Goal: Task Accomplishment & Management: Manage account settings

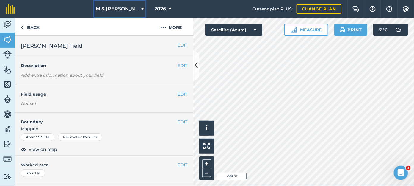
click at [127, 7] on span "M & [PERSON_NAME]" at bounding box center [117, 8] width 43 height 7
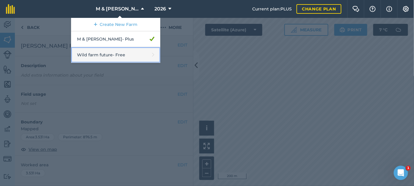
click at [118, 57] on link "Wild farm future - Free" at bounding box center [115, 55] width 89 height 16
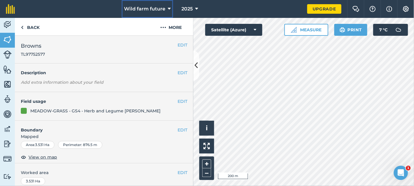
click at [157, 9] on span "Wild farm future" at bounding box center [144, 8] width 41 height 7
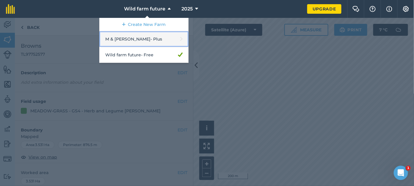
click at [135, 39] on link "M & [PERSON_NAME] - Plus" at bounding box center [143, 39] width 89 height 16
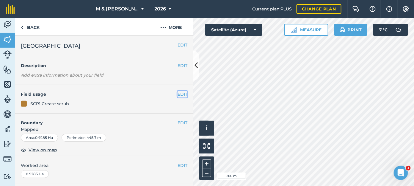
click at [178, 94] on button "EDIT" at bounding box center [183, 94] width 10 height 7
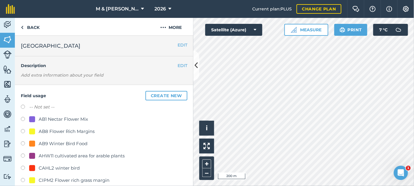
click at [23, 119] on label at bounding box center [25, 120] width 8 height 6
radio input "true"
radio input "false"
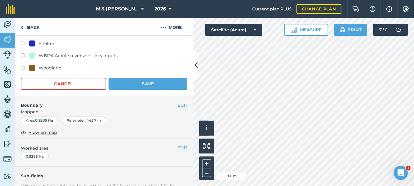
scroll to position [281, 0]
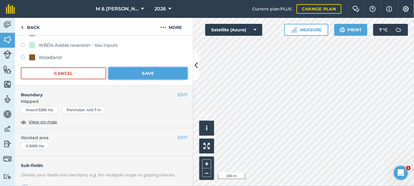
click at [153, 72] on button "Save" at bounding box center [148, 73] width 79 height 12
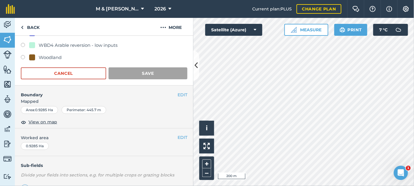
scroll to position [110, 0]
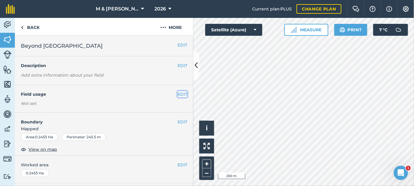
click at [180, 96] on button "EDIT" at bounding box center [183, 94] width 10 height 7
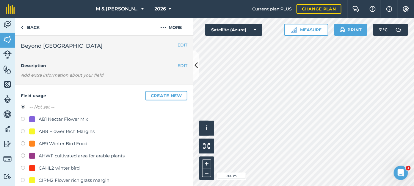
click at [21, 118] on label at bounding box center [25, 120] width 8 height 6
radio input "true"
radio input "false"
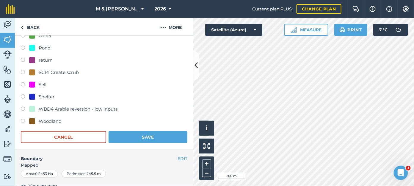
scroll to position [221, 0]
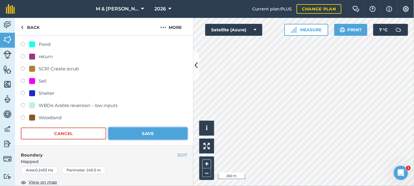
click at [164, 134] on button "Save" at bounding box center [148, 133] width 79 height 12
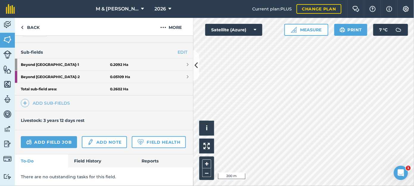
scroll to position [156, 0]
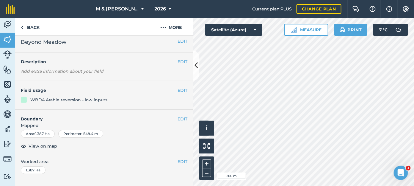
scroll to position [1, 0]
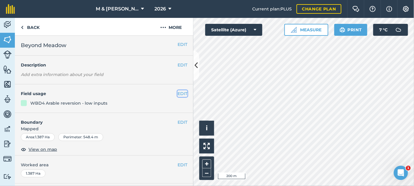
click at [178, 95] on button "EDIT" at bounding box center [183, 93] width 10 height 7
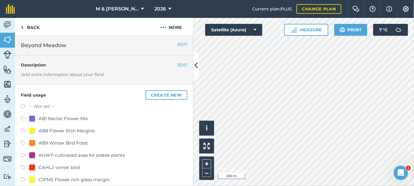
click at [22, 142] on label at bounding box center [25, 144] width 8 height 6
radio input "true"
radio input "false"
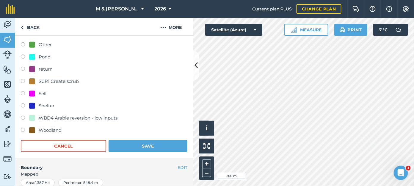
scroll to position [235, 0]
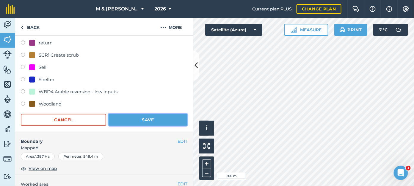
click at [160, 117] on button "Save" at bounding box center [148, 120] width 79 height 12
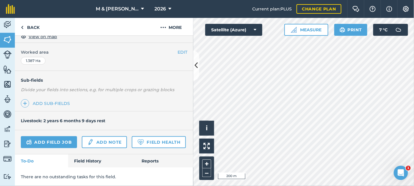
scroll to position [128, 0]
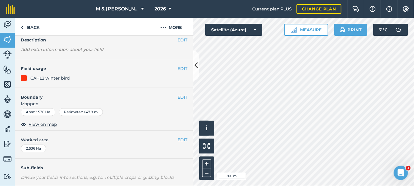
scroll to position [24, 0]
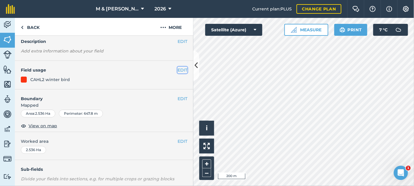
click at [178, 68] on button "EDIT" at bounding box center [183, 70] width 10 height 7
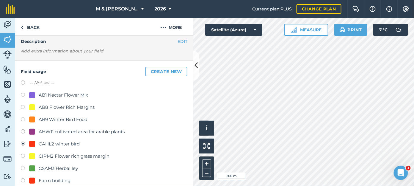
click at [24, 120] on label at bounding box center [25, 120] width 8 height 6
radio input "true"
radio input "false"
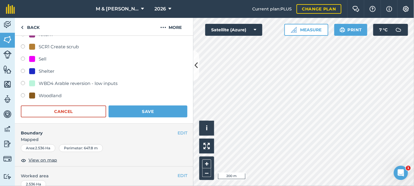
scroll to position [253, 0]
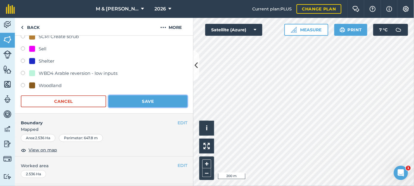
click at [155, 99] on button "Save" at bounding box center [148, 101] width 79 height 12
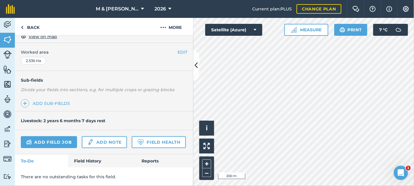
scroll to position [128, 0]
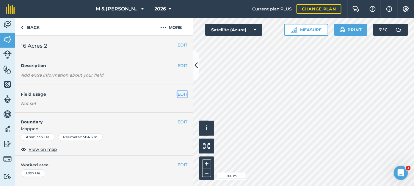
click at [178, 93] on button "EDIT" at bounding box center [183, 94] width 10 height 7
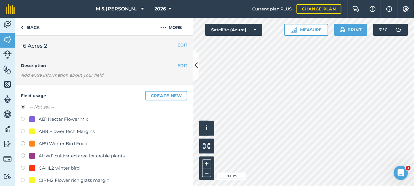
click at [22, 142] on label at bounding box center [25, 144] width 8 height 6
radio input "true"
radio input "false"
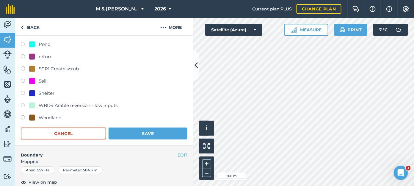
scroll to position [251, 0]
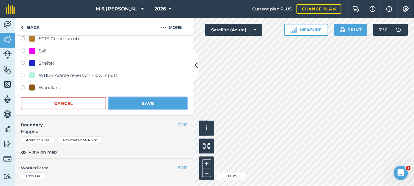
click at [160, 104] on button "Save" at bounding box center [148, 103] width 79 height 12
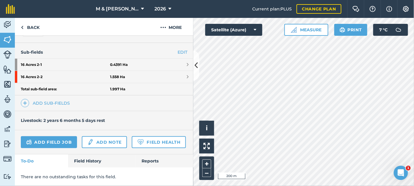
scroll to position [156, 0]
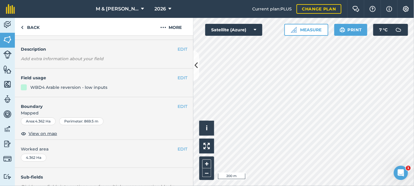
scroll to position [15, 0]
click at [178, 79] on button "EDIT" at bounding box center [183, 78] width 10 height 7
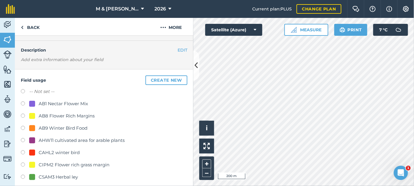
click at [21, 103] on label at bounding box center [25, 104] width 8 height 6
radio input "true"
radio input "false"
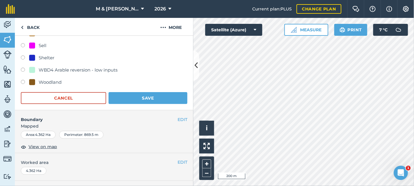
scroll to position [261, 0]
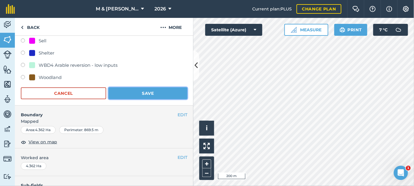
click at [155, 93] on button "Save" at bounding box center [148, 93] width 79 height 12
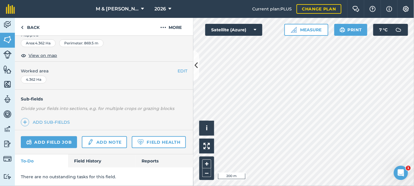
scroll to position [110, 0]
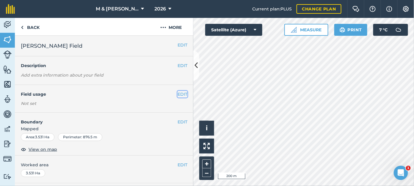
click at [179, 95] on button "EDIT" at bounding box center [183, 94] width 10 height 7
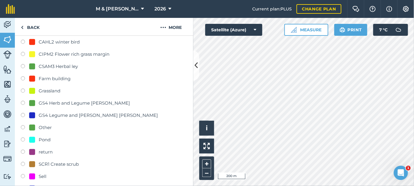
scroll to position [128, 0]
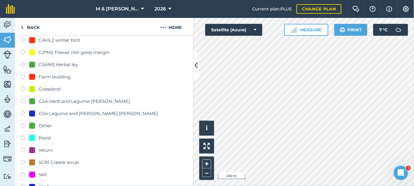
click at [22, 100] on label at bounding box center [25, 102] width 8 height 6
radio input "true"
radio input "false"
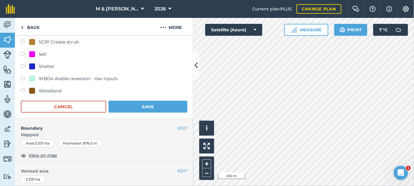
scroll to position [254, 0]
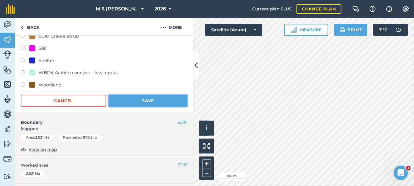
click at [170, 102] on button "Save" at bounding box center [148, 101] width 79 height 12
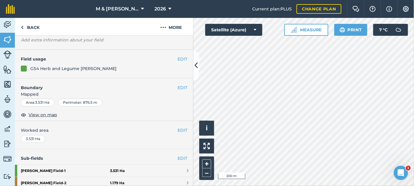
scroll to position [34, 0]
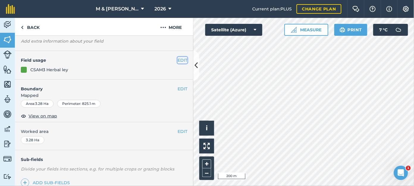
click at [178, 59] on button "EDIT" at bounding box center [183, 60] width 10 height 7
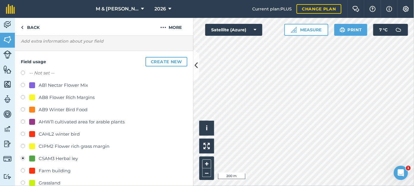
click at [23, 84] on label at bounding box center [25, 86] width 8 height 6
radio input "true"
radio input "false"
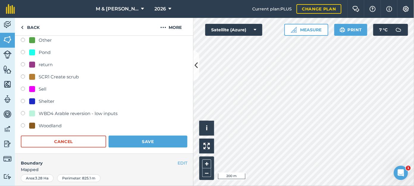
scroll to position [227, 0]
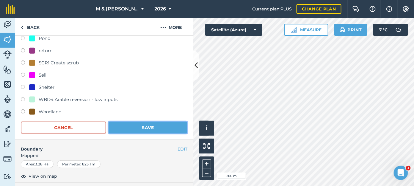
click at [158, 125] on button "Save" at bounding box center [148, 127] width 79 height 12
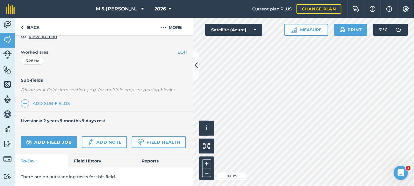
scroll to position [128, 0]
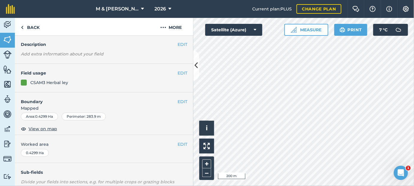
scroll to position [19, 0]
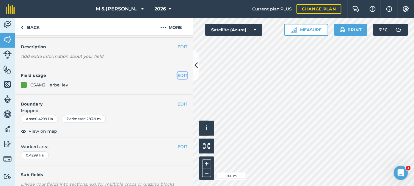
click at [178, 74] on button "EDIT" at bounding box center [183, 75] width 10 height 7
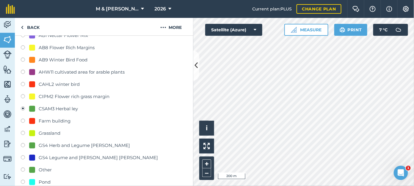
scroll to position [92, 0]
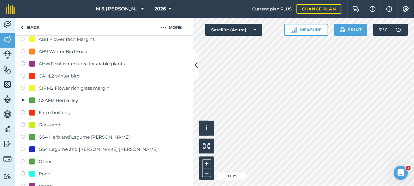
click at [22, 135] on label at bounding box center [25, 138] width 8 height 6
radio input "true"
radio input "false"
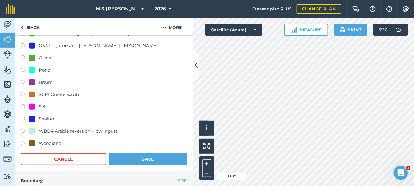
scroll to position [198, 0]
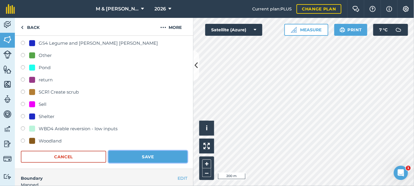
click at [155, 156] on button "Save" at bounding box center [148, 157] width 79 height 12
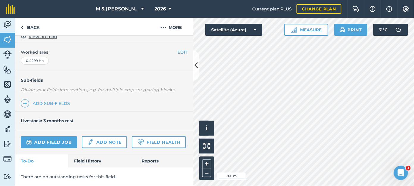
scroll to position [128, 0]
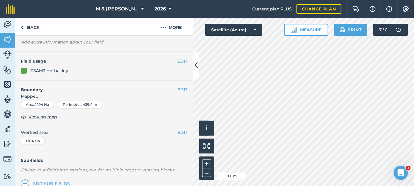
scroll to position [31, 0]
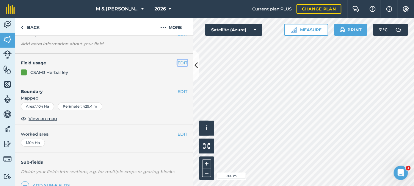
click at [178, 65] on button "EDIT" at bounding box center [183, 63] width 10 height 7
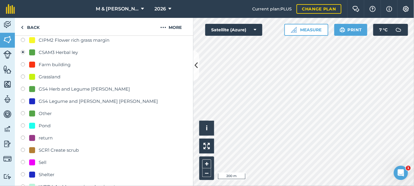
scroll to position [155, 0]
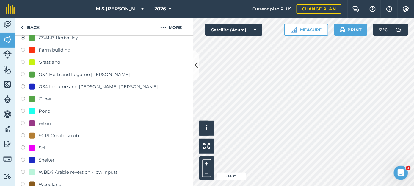
click at [23, 74] on label at bounding box center [25, 75] width 8 height 6
radio input "true"
radio input "false"
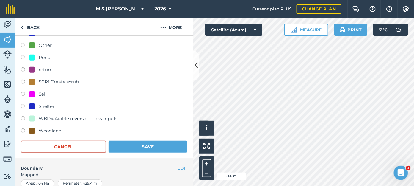
scroll to position [222, 0]
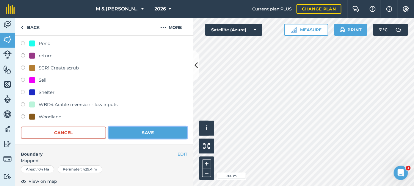
click at [157, 134] on button "Save" at bounding box center [148, 133] width 79 height 12
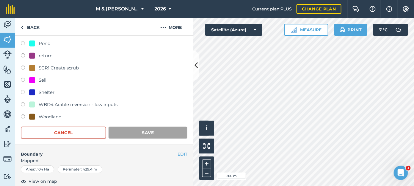
scroll to position [128, 0]
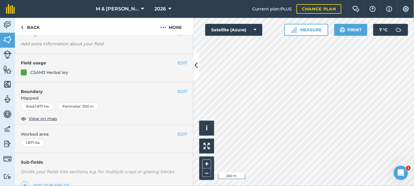
scroll to position [31, 0]
click at [178, 61] on button "EDIT" at bounding box center [183, 63] width 10 height 7
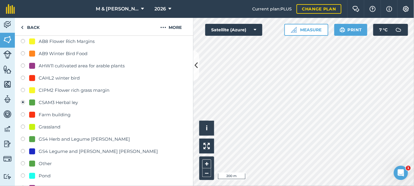
scroll to position [98, 0]
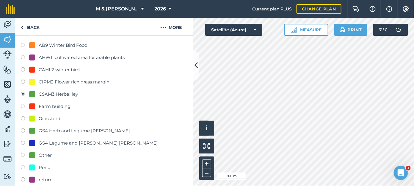
click at [23, 130] on label at bounding box center [25, 131] width 8 height 6
radio input "true"
radio input "false"
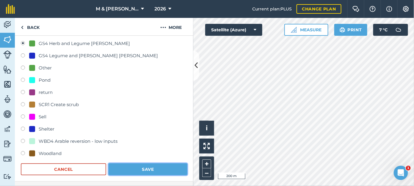
click at [161, 169] on button "Save" at bounding box center [148, 169] width 79 height 12
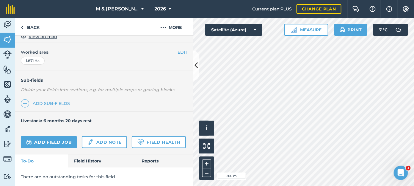
scroll to position [128, 0]
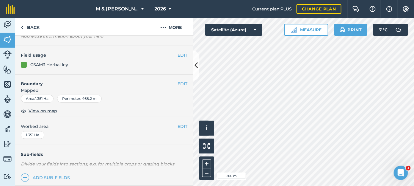
scroll to position [37, 0]
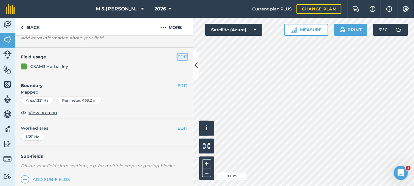
click at [178, 56] on button "EDIT" at bounding box center [183, 57] width 10 height 7
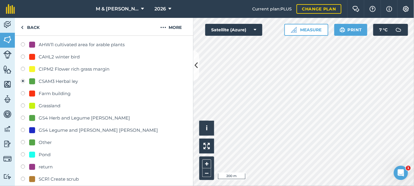
scroll to position [126, 0]
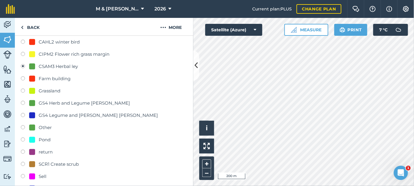
click at [22, 103] on label at bounding box center [25, 104] width 8 height 6
radio input "true"
radio input "false"
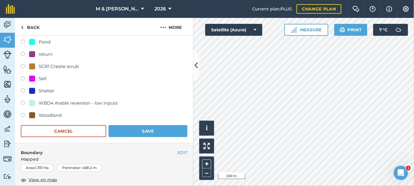
scroll to position [226, 0]
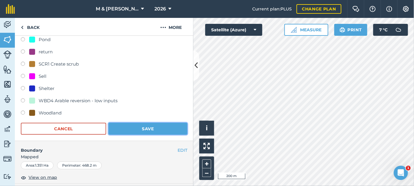
click at [161, 131] on button "Save" at bounding box center [148, 129] width 79 height 12
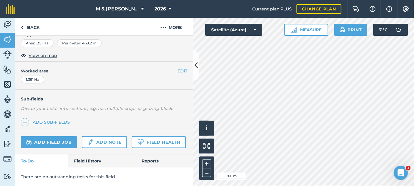
scroll to position [110, 0]
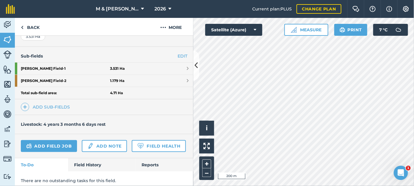
scroll to position [156, 0]
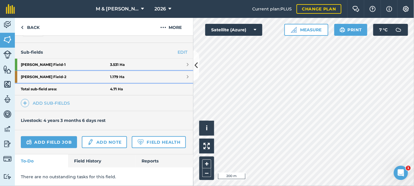
click at [112, 74] on strong "1.179 Ha" at bounding box center [117, 76] width 14 height 5
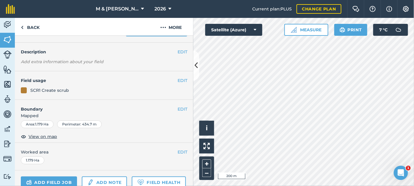
scroll to position [26, 0]
click at [178, 80] on button "EDIT" at bounding box center [183, 81] width 10 height 7
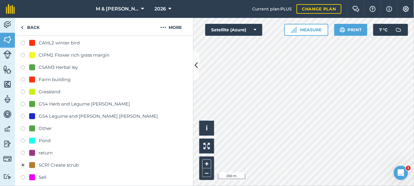
scroll to position [140, 0]
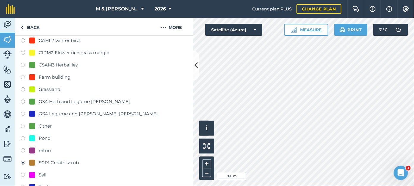
click at [21, 100] on label at bounding box center [25, 102] width 8 height 6
radio input "true"
radio input "false"
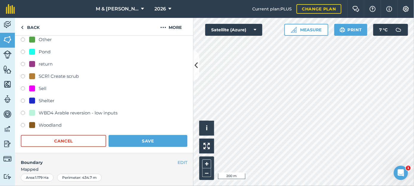
scroll to position [238, 0]
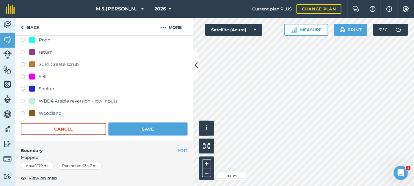
click at [163, 127] on button "Save" at bounding box center [148, 129] width 79 height 12
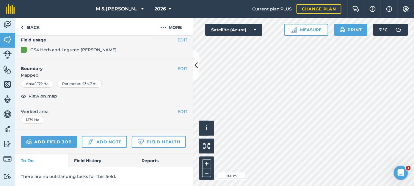
scroll to position [82, 0]
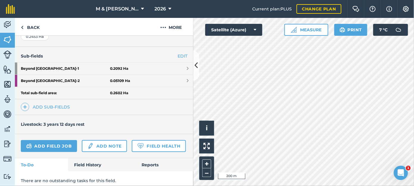
scroll to position [156, 0]
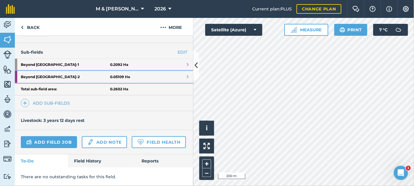
click at [55, 71] on strong "Beyond [GEOGRAPHIC_DATA] - 2" at bounding box center [65, 77] width 89 height 12
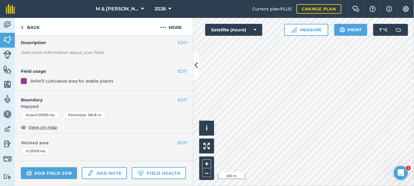
scroll to position [32, 0]
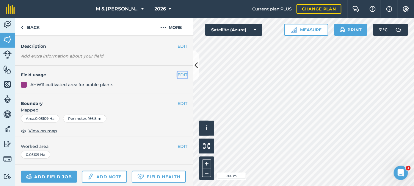
click at [178, 73] on button "EDIT" at bounding box center [183, 74] width 10 height 7
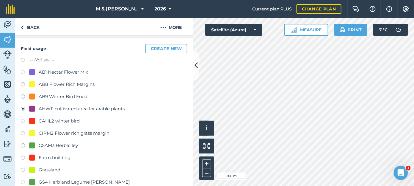
scroll to position [59, 0]
click at [21, 73] on label at bounding box center [25, 74] width 8 height 6
radio input "true"
radio input "false"
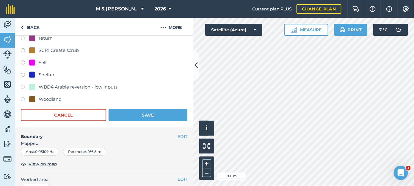
scroll to position [259, 0]
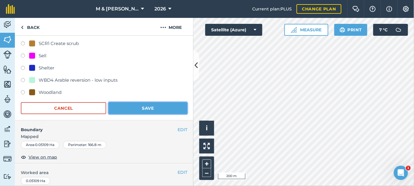
click at [161, 109] on button "Save" at bounding box center [148, 108] width 79 height 12
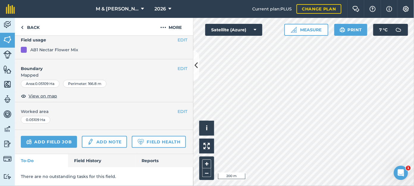
scroll to position [82, 0]
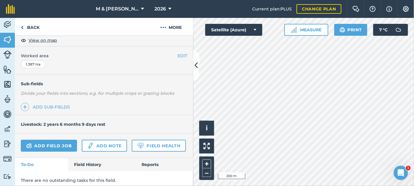
scroll to position [128, 0]
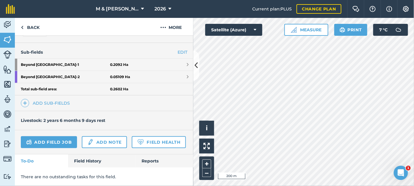
scroll to position [156, 0]
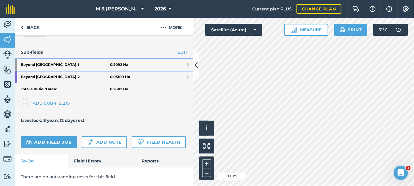
click at [69, 59] on strong "Beyond [GEOGRAPHIC_DATA] - 1" at bounding box center [65, 65] width 89 height 12
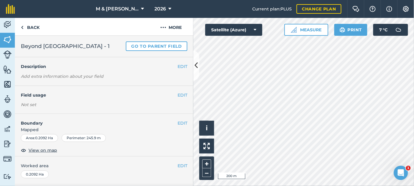
scroll to position [10, 0]
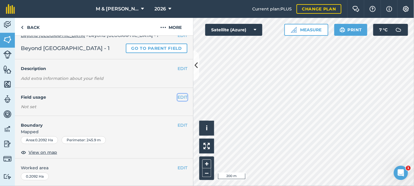
click at [178, 99] on button "EDIT" at bounding box center [183, 97] width 10 height 7
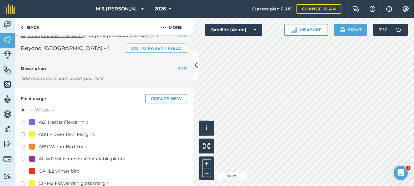
click at [23, 121] on label at bounding box center [25, 123] width 8 height 6
radio input "true"
radio input "false"
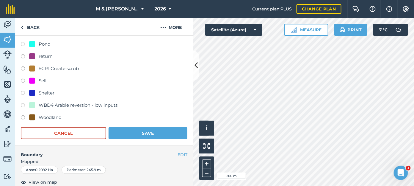
scroll to position [244, 0]
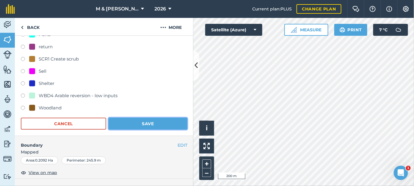
click at [159, 124] on button "Save" at bounding box center [148, 124] width 79 height 12
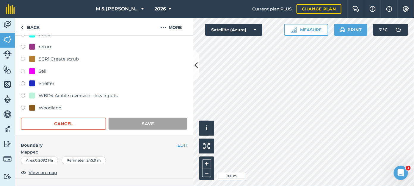
scroll to position [82, 0]
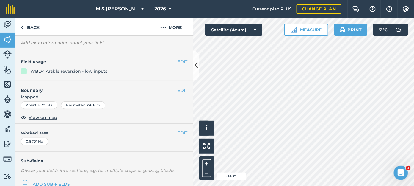
scroll to position [32, 0]
click at [178, 60] on button "EDIT" at bounding box center [183, 62] width 10 height 7
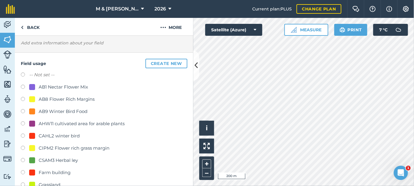
click at [22, 86] on label at bounding box center [25, 88] width 8 height 6
radio input "true"
radio input "false"
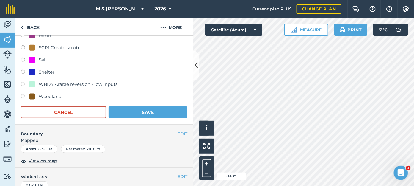
scroll to position [248, 0]
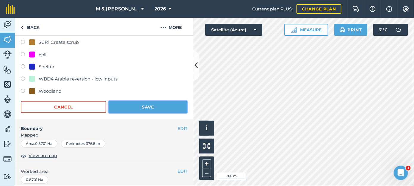
click at [167, 110] on button "Save" at bounding box center [148, 107] width 79 height 12
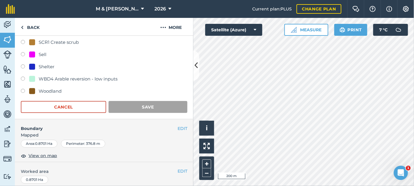
scroll to position [110, 0]
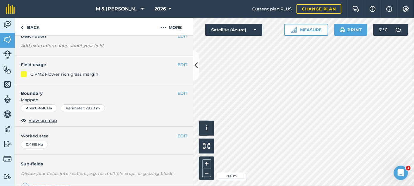
scroll to position [29, 0]
click at [178, 66] on button "EDIT" at bounding box center [183, 65] width 10 height 7
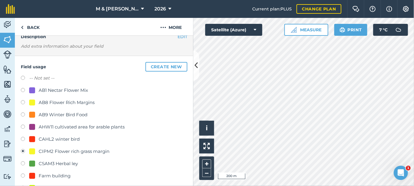
click at [21, 103] on label at bounding box center [25, 103] width 8 height 6
radio input "true"
radio input "false"
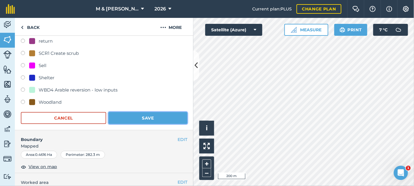
click at [167, 116] on button "Save" at bounding box center [148, 118] width 79 height 12
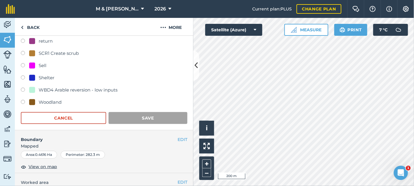
scroll to position [110, 0]
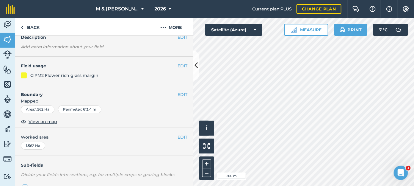
scroll to position [28, 0]
click at [178, 66] on button "EDIT" at bounding box center [183, 66] width 10 height 7
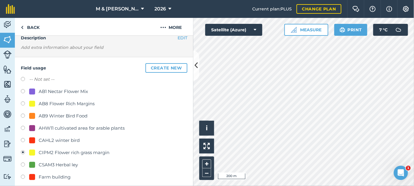
click at [23, 103] on label at bounding box center [25, 104] width 8 height 6
radio input "true"
radio input "false"
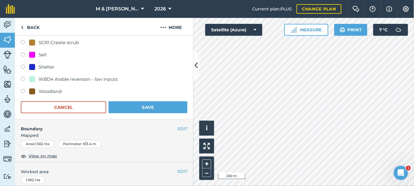
scroll to position [251, 0]
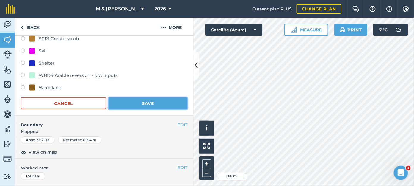
click at [165, 101] on button "Save" at bounding box center [148, 103] width 79 height 12
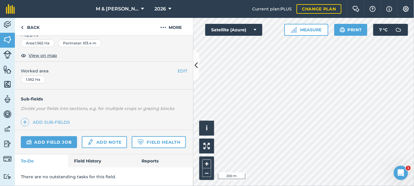
scroll to position [110, 0]
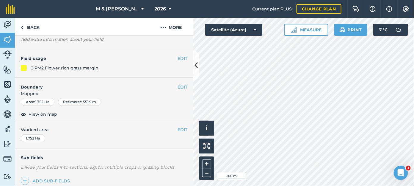
scroll to position [34, 0]
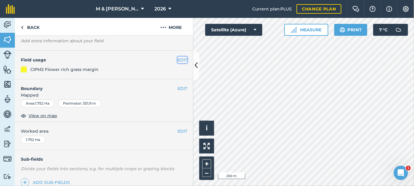
click at [178, 62] on button "EDIT" at bounding box center [183, 60] width 10 height 7
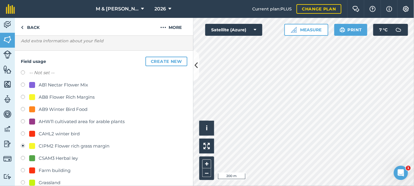
click at [22, 95] on label at bounding box center [25, 98] width 8 height 6
radio input "true"
radio input "false"
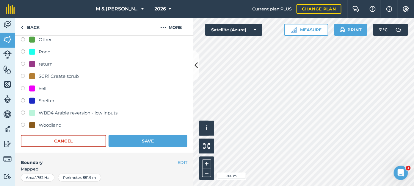
scroll to position [215, 0]
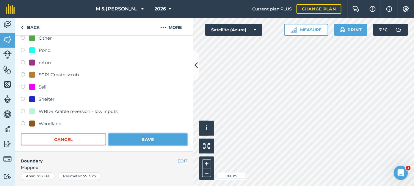
click at [157, 137] on button "Save" at bounding box center [148, 139] width 79 height 12
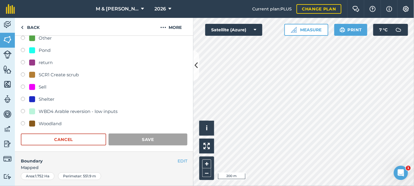
scroll to position [128, 0]
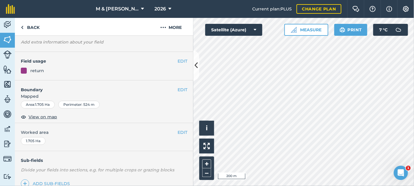
scroll to position [33, 0]
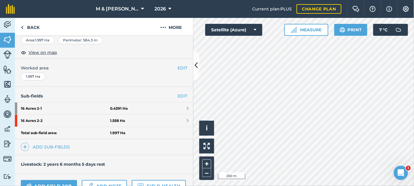
scroll to position [100, 0]
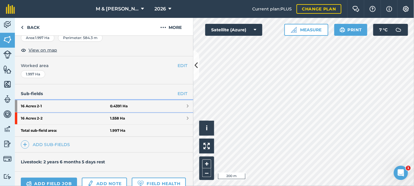
click at [120, 105] on strong "0.4391 Ha" at bounding box center [119, 106] width 18 height 5
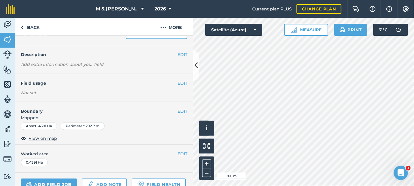
scroll to position [16, 0]
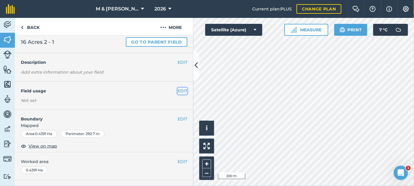
click at [178, 91] on button "EDIT" at bounding box center [183, 91] width 10 height 7
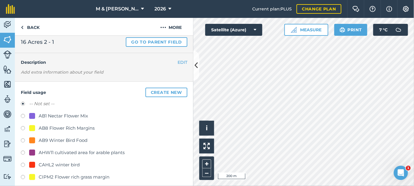
click at [22, 140] on label at bounding box center [25, 141] width 8 height 6
radio input "true"
radio input "false"
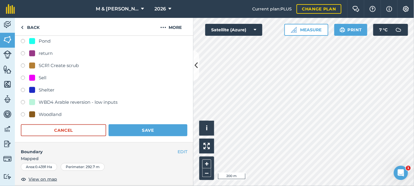
scroll to position [240, 0]
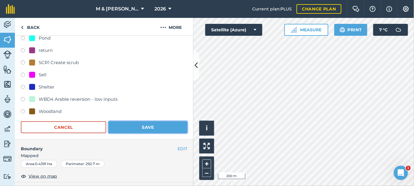
click at [158, 128] on button "Save" at bounding box center [148, 127] width 79 height 12
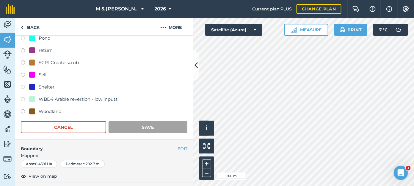
scroll to position [82, 0]
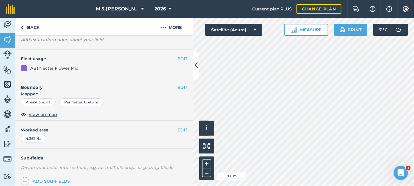
scroll to position [35, 0]
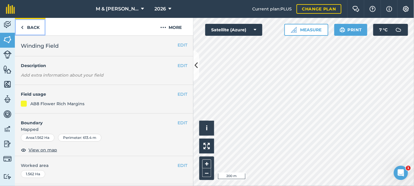
click at [27, 30] on link "Back" at bounding box center [30, 27] width 31 height 18
click at [28, 27] on link "Back" at bounding box center [30, 27] width 31 height 18
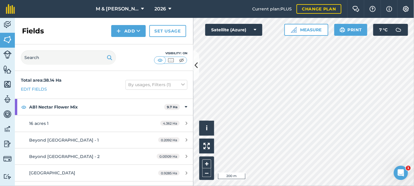
click at [28, 27] on h2 "Fields" at bounding box center [33, 31] width 22 height 10
click at [7, 22] on img at bounding box center [7, 24] width 8 height 9
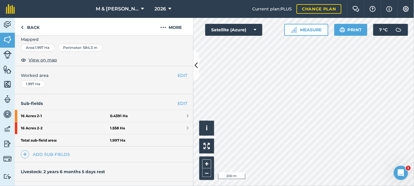
scroll to position [94, 0]
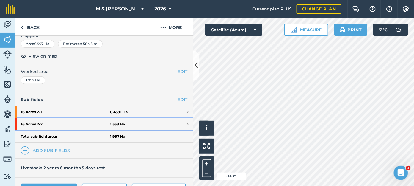
click at [36, 126] on strong "16 Acres 2 - 2" at bounding box center [65, 124] width 89 height 12
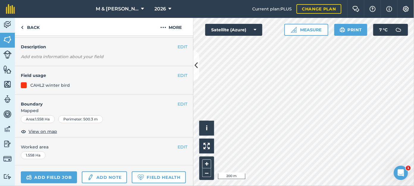
scroll to position [27, 0]
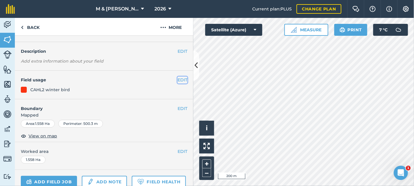
click at [178, 80] on button "EDIT" at bounding box center [183, 80] width 10 height 7
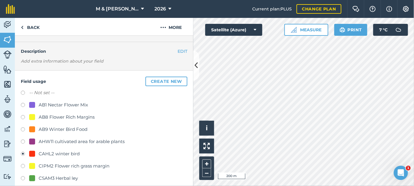
click at [23, 128] on label at bounding box center [25, 130] width 8 height 6
radio input "true"
radio input "false"
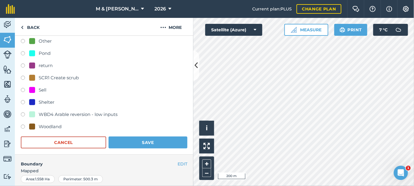
scroll to position [225, 0]
click at [162, 137] on button "Save" at bounding box center [148, 142] width 79 height 12
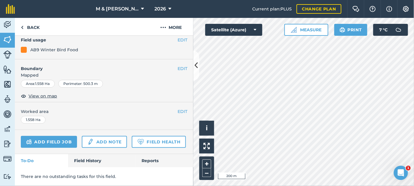
scroll to position [82, 0]
